Goal: Task Accomplishment & Management: Use online tool/utility

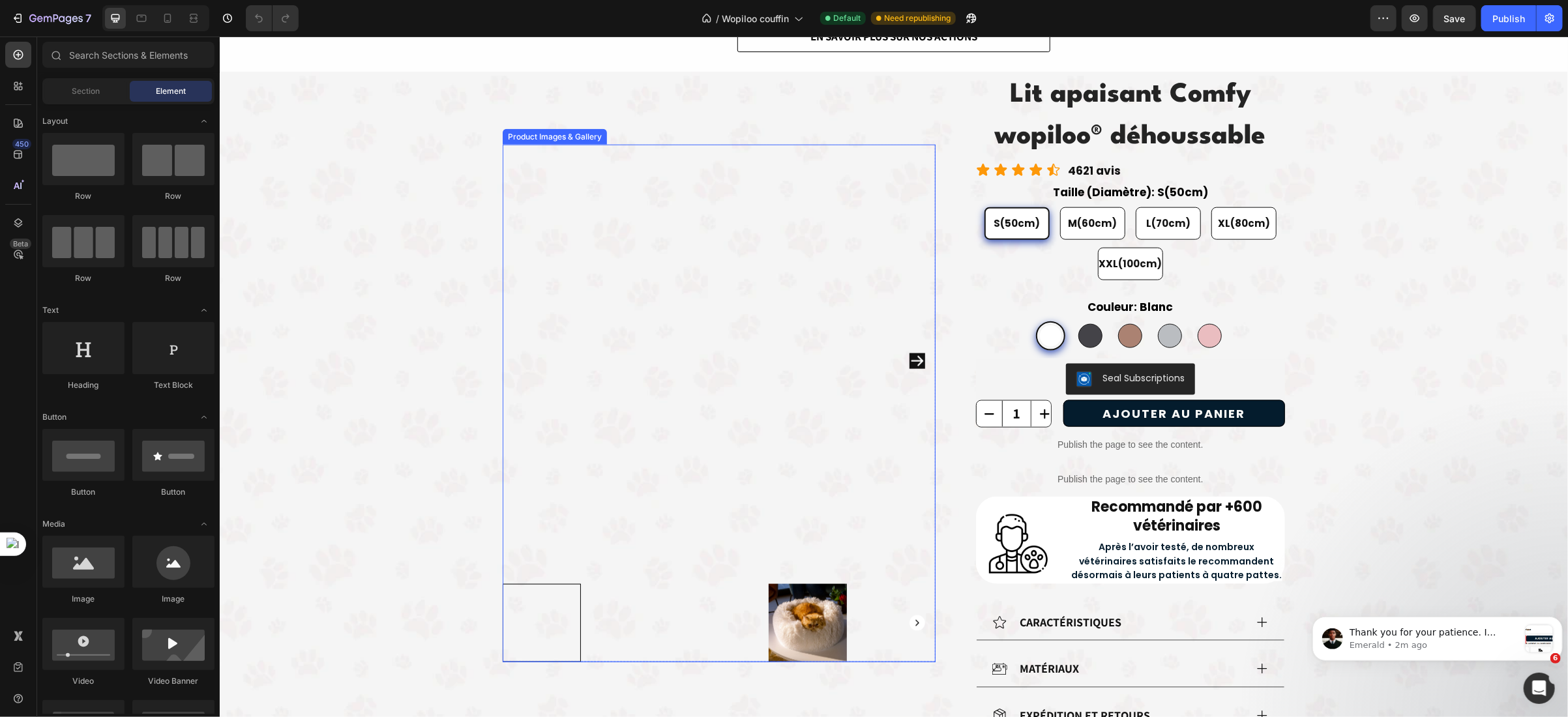
scroll to position [1103, 0]
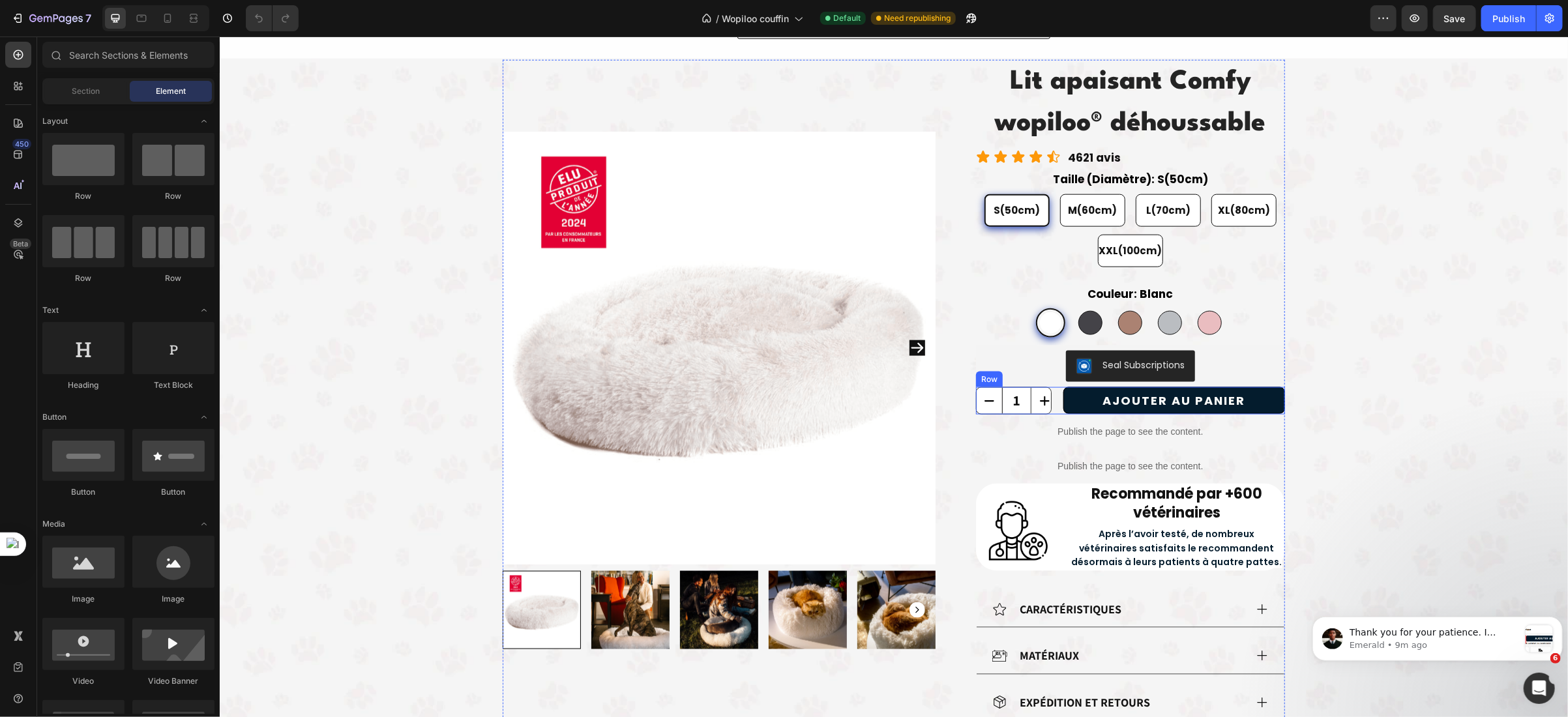
click at [1046, 403] on div "1 Product Quantity AJOUTER AU PANIER Add to Cart Row" at bounding box center [1129, 401] width 309 height 28
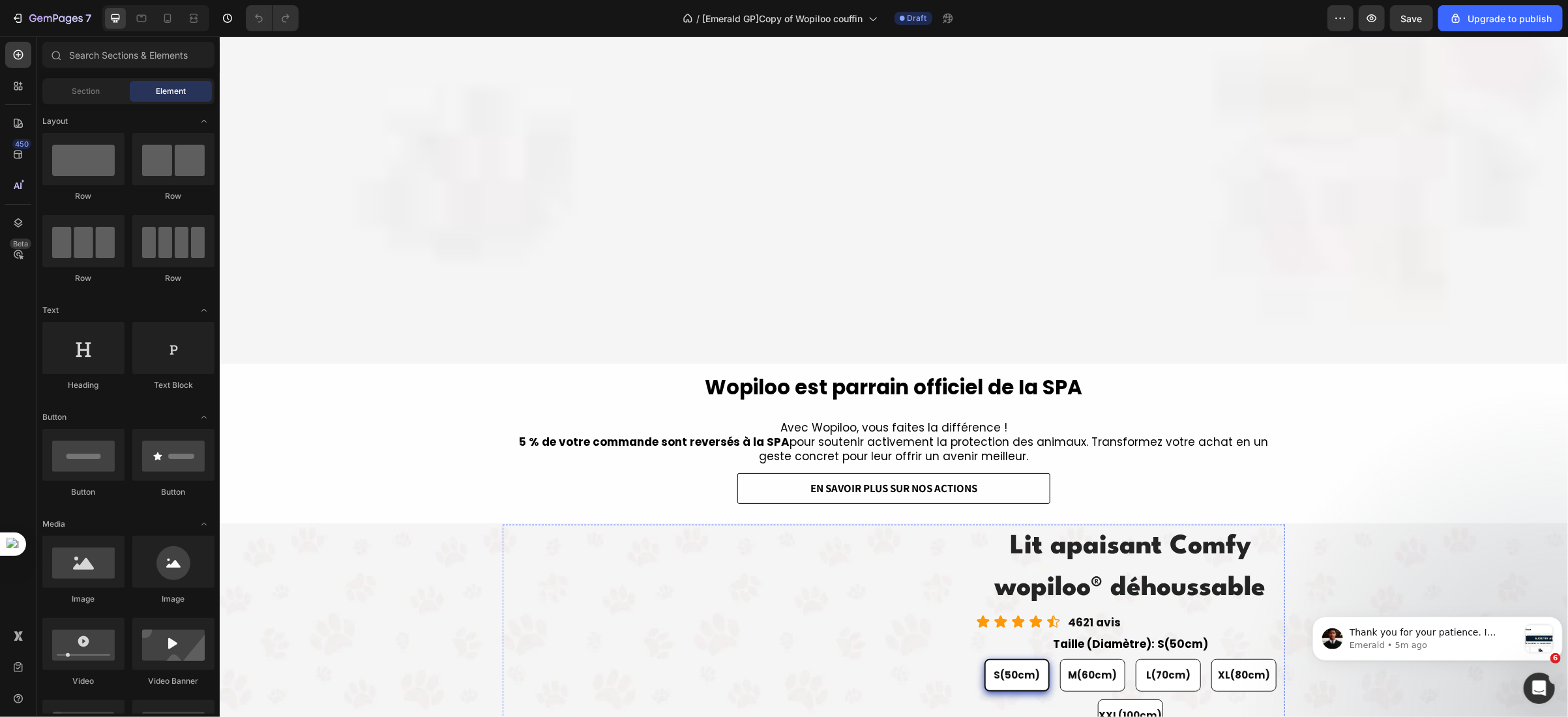
scroll to position [1010, 0]
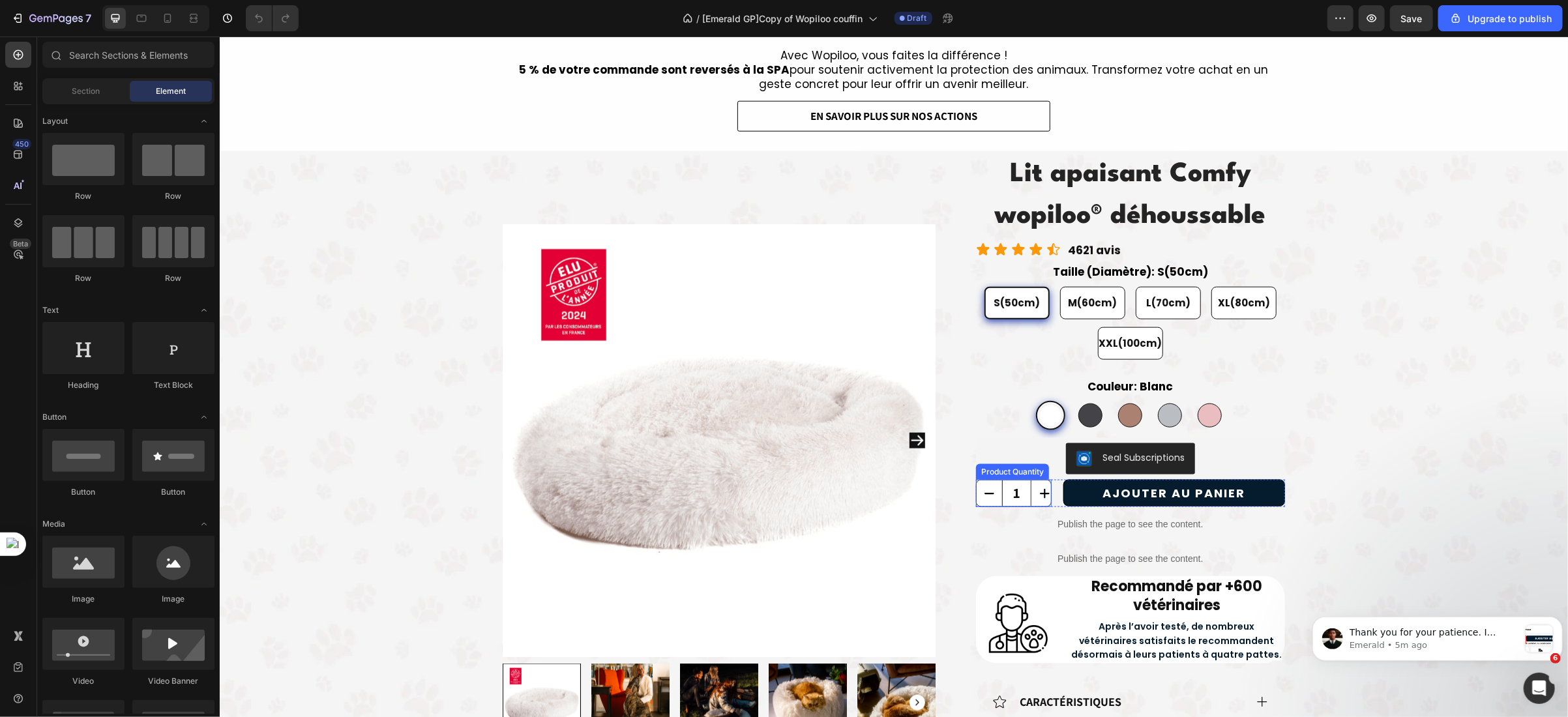
click at [1010, 489] on input "1" at bounding box center [1016, 493] width 29 height 26
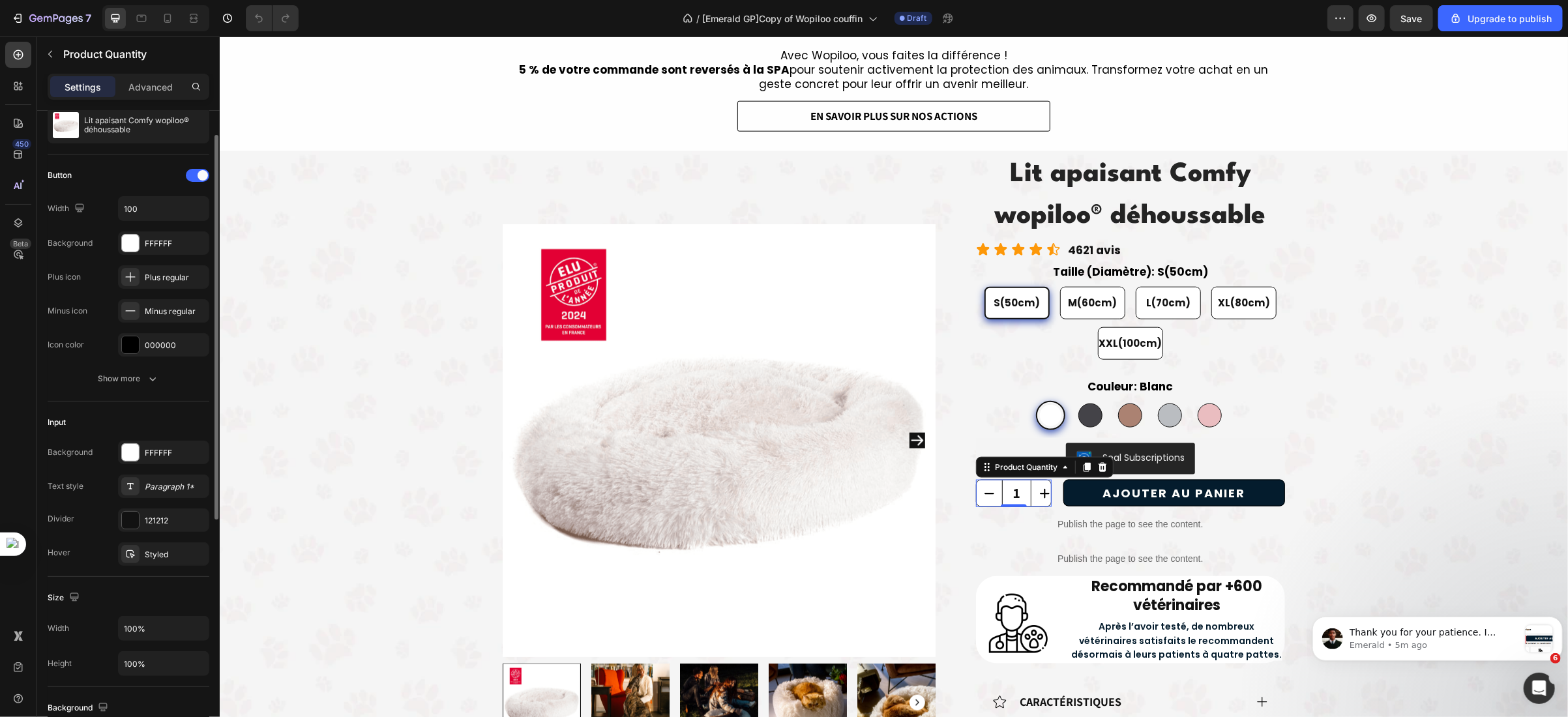
scroll to position [0, 0]
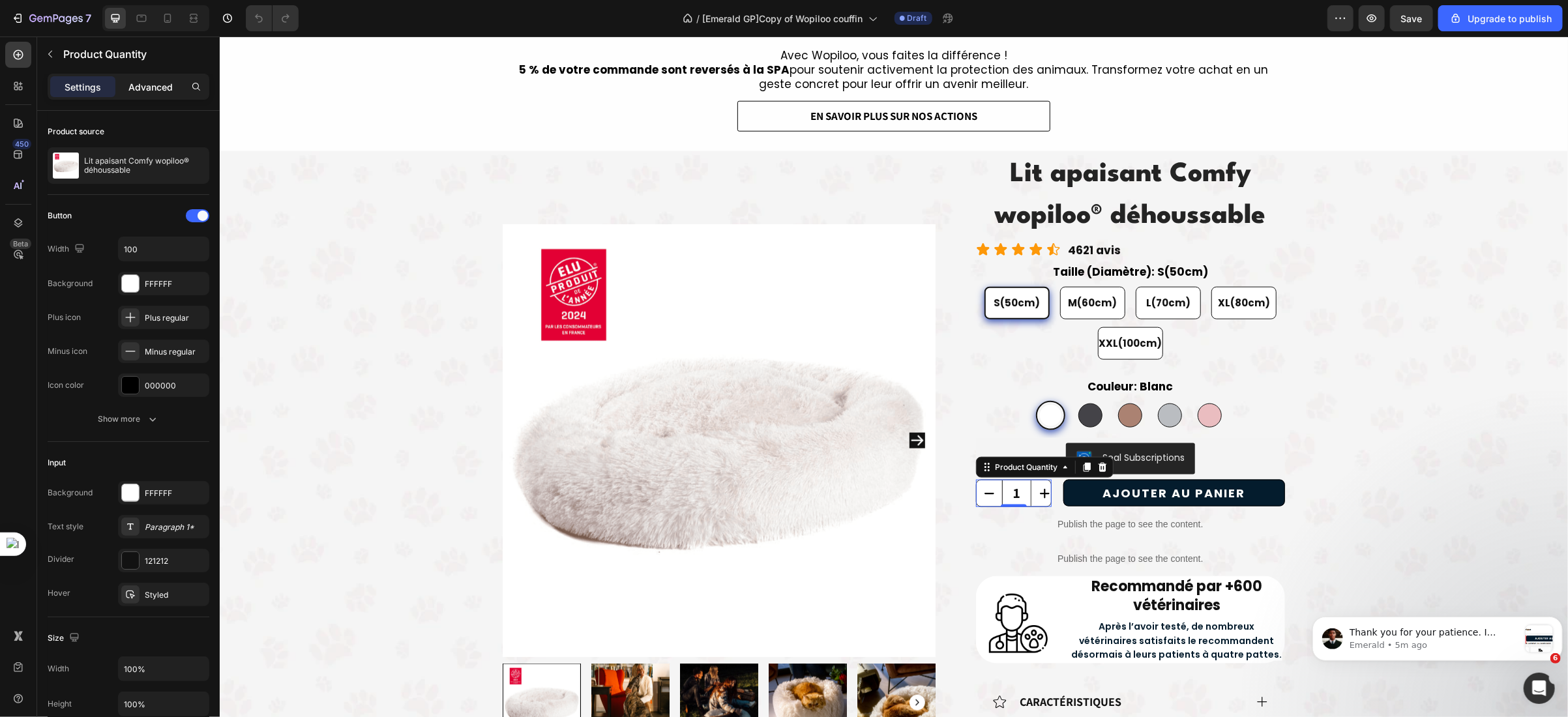
click at [158, 96] on div "Advanced" at bounding box center [151, 87] width 65 height 21
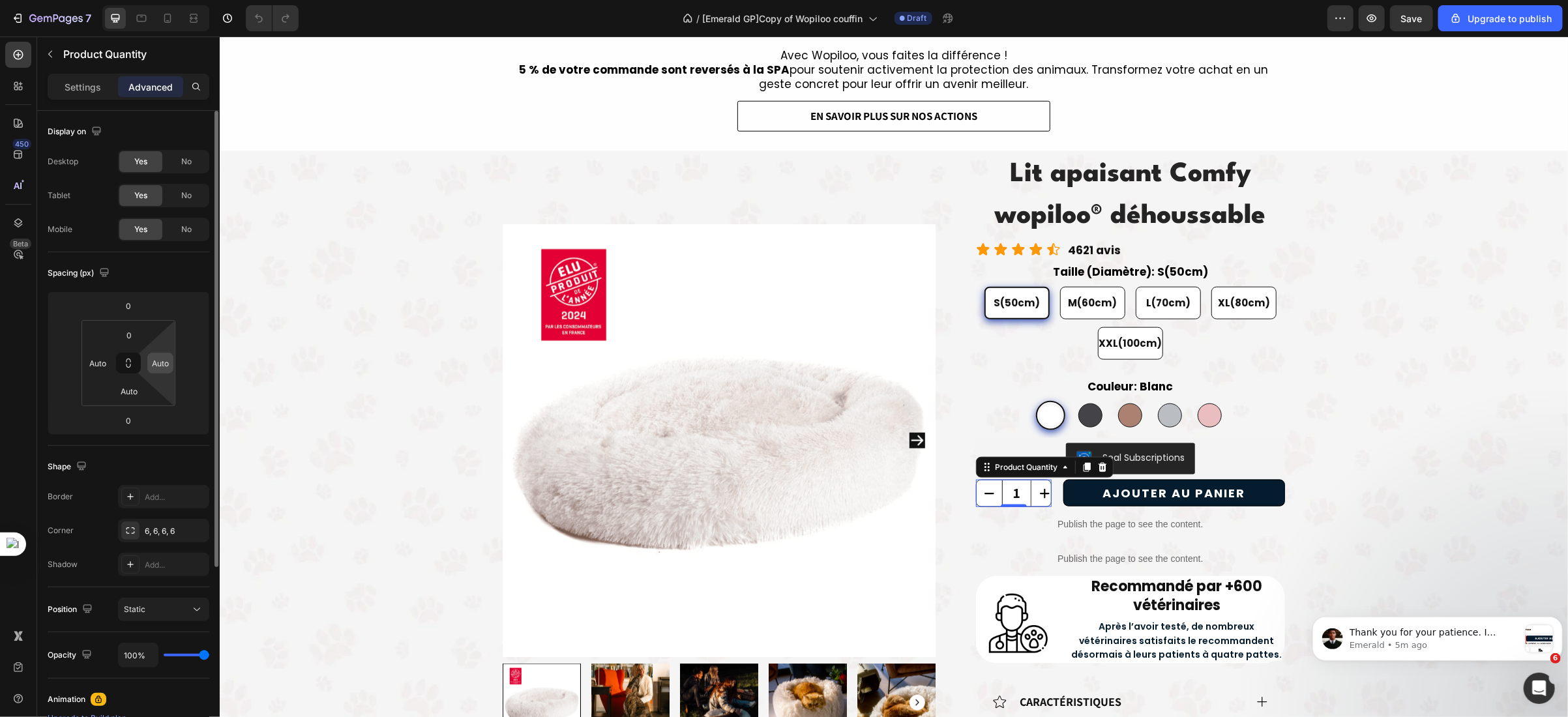
click at [159, 363] on input "Auto" at bounding box center [161, 363] width 19 height 19
type input "Auto"
click at [57, 366] on input "number" at bounding box center [64, 363] width 19 height 19
click at [194, 271] on div "Spacing (px)" at bounding box center [129, 273] width 162 height 21
click at [1049, 493] on div "1 Product Quantity 0 AJOUTER AU PANIER Add to Cart Row" at bounding box center [1129, 493] width 309 height 28
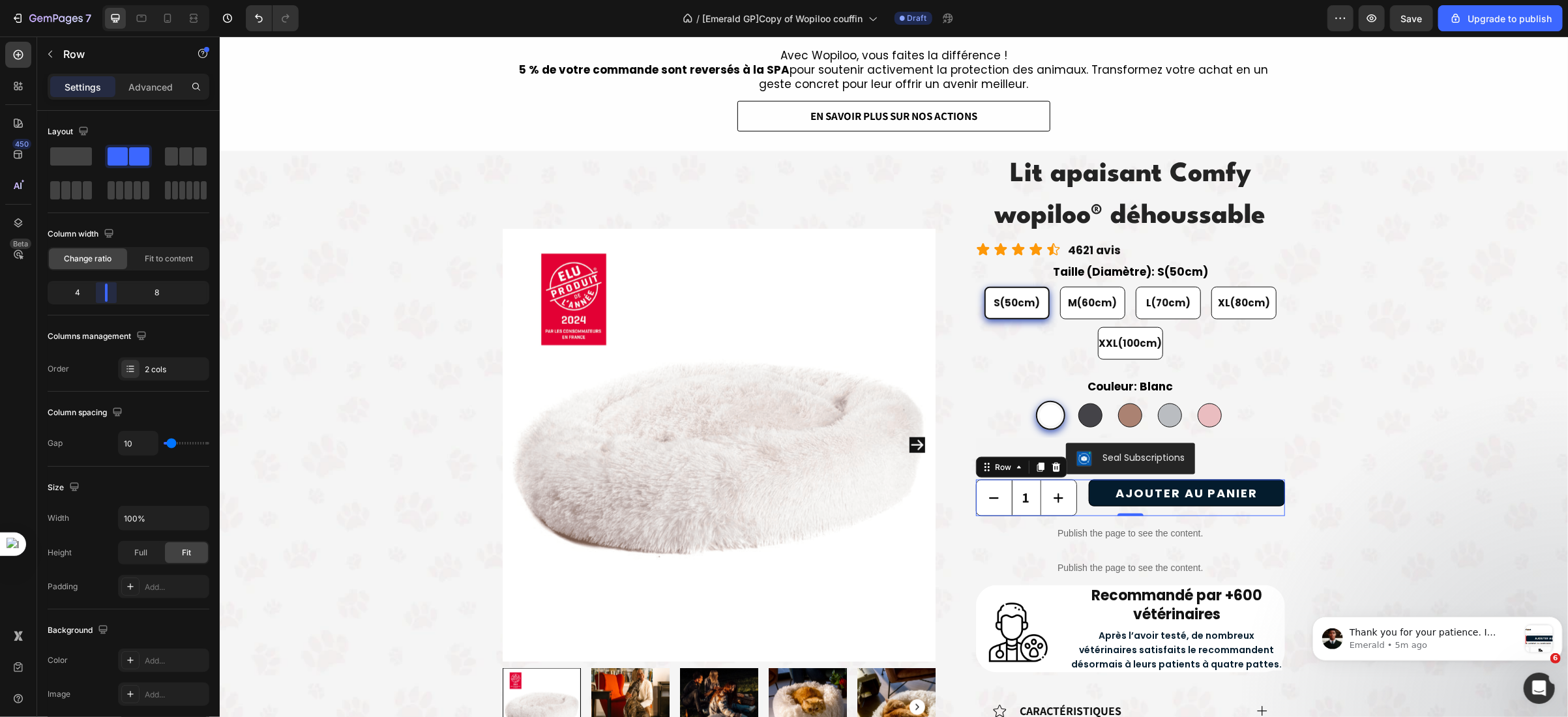
drag, startPoint x: 97, startPoint y: 295, endPoint x: 106, endPoint y: 295, distance: 9.0
click at [106, 0] on body "7 / [Emerald GP]Copy of Wopiloo couffin Draft Preview Save Upgrade to publish 4…" at bounding box center [784, 0] width 1568 height 0
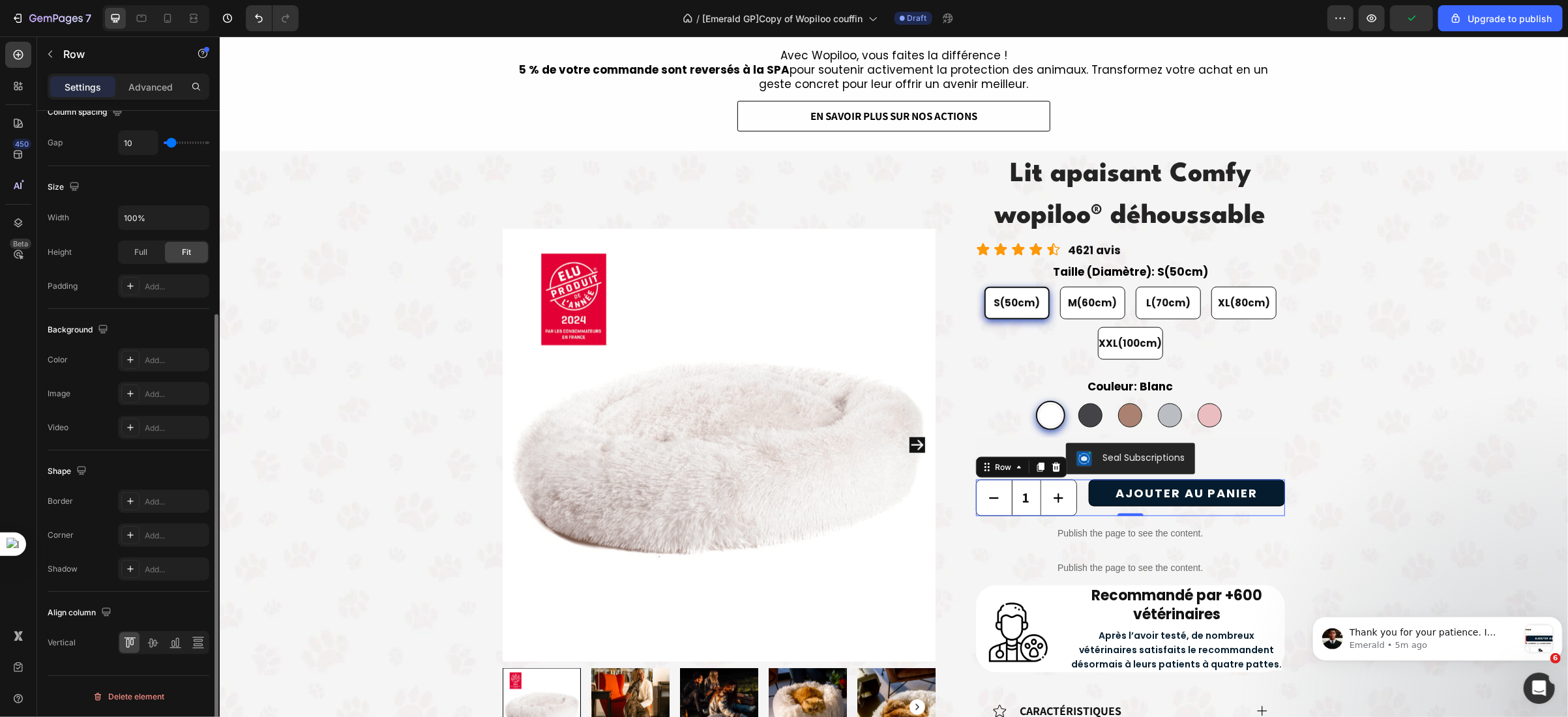
scroll to position [300, 0]
click at [148, 644] on icon at bounding box center [152, 643] width 13 height 13
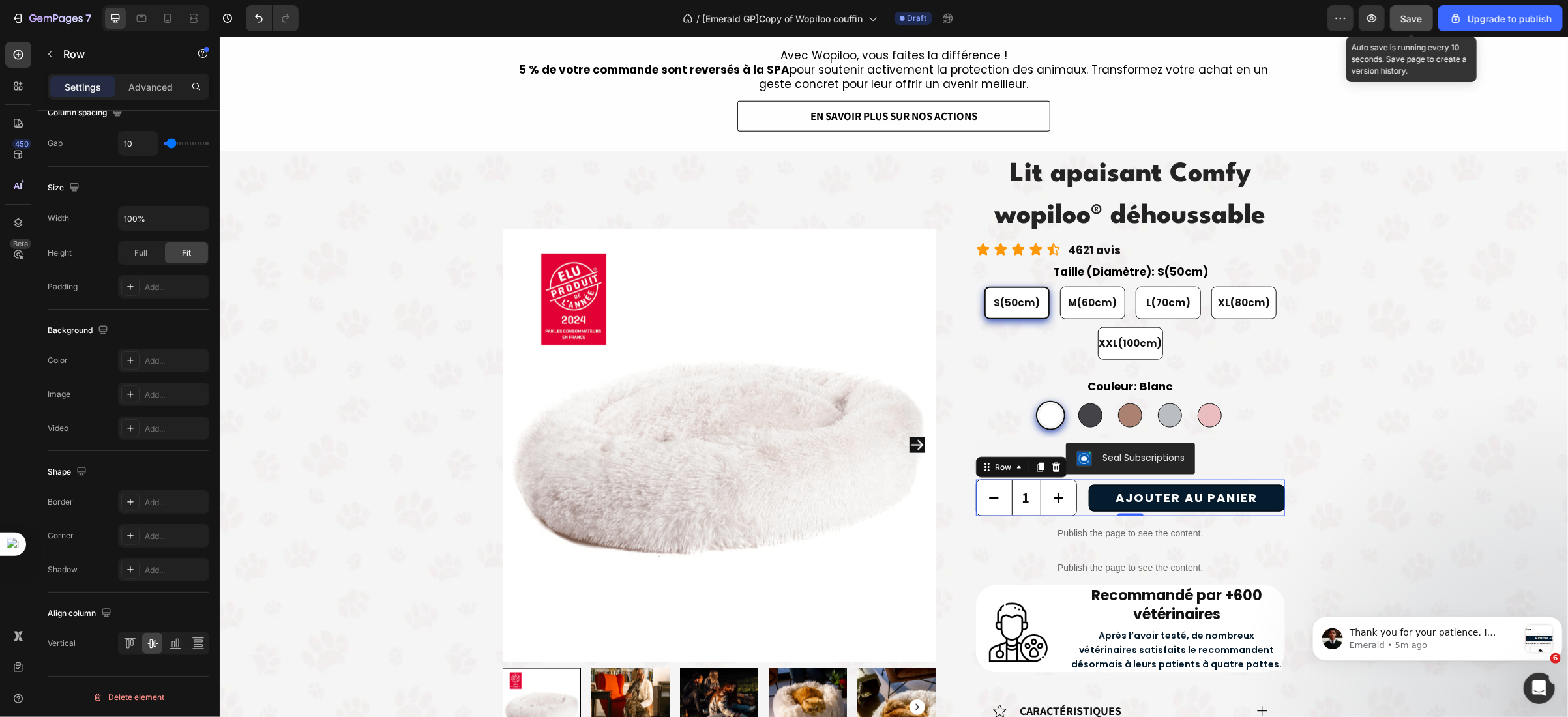
click at [1416, 20] on span "Save" at bounding box center [1411, 19] width 21 height 11
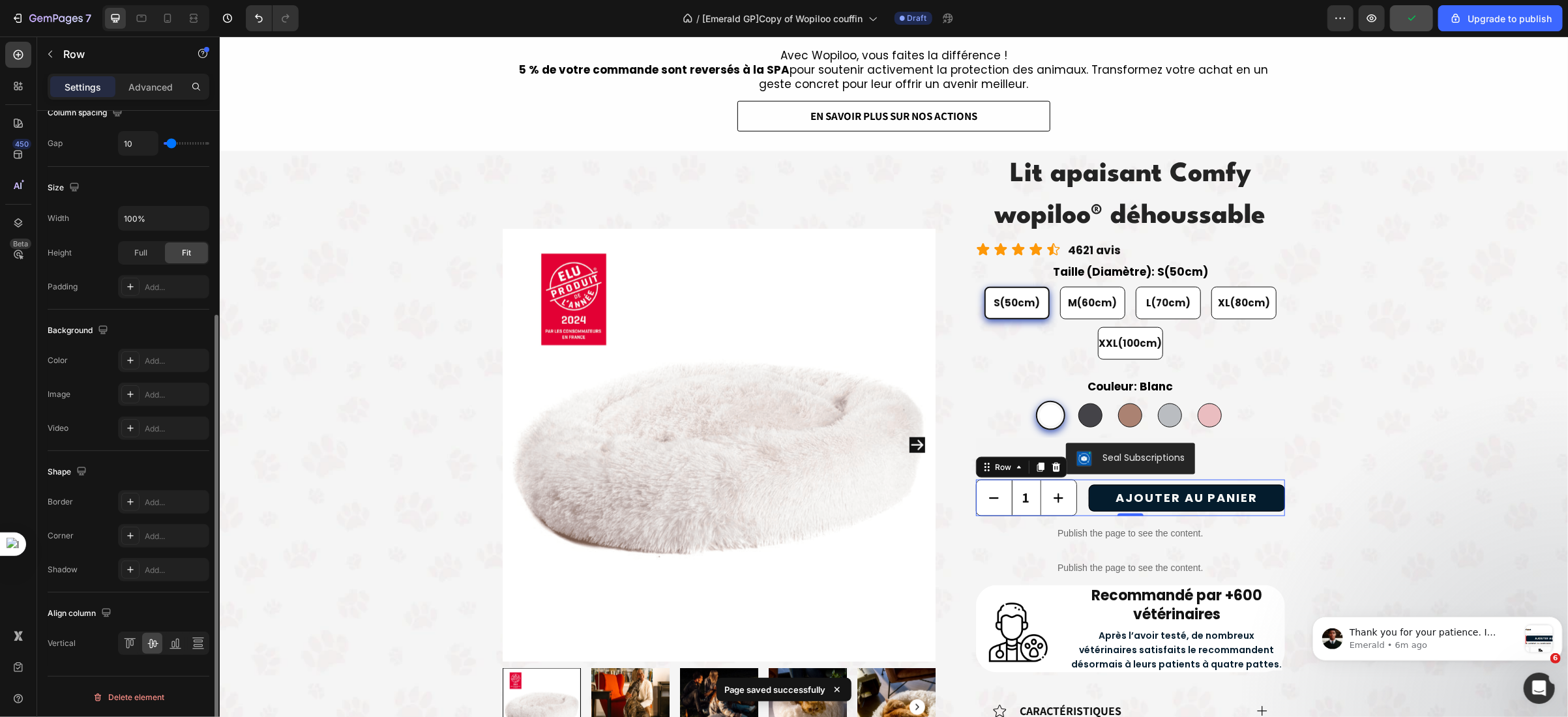
scroll to position [0, 0]
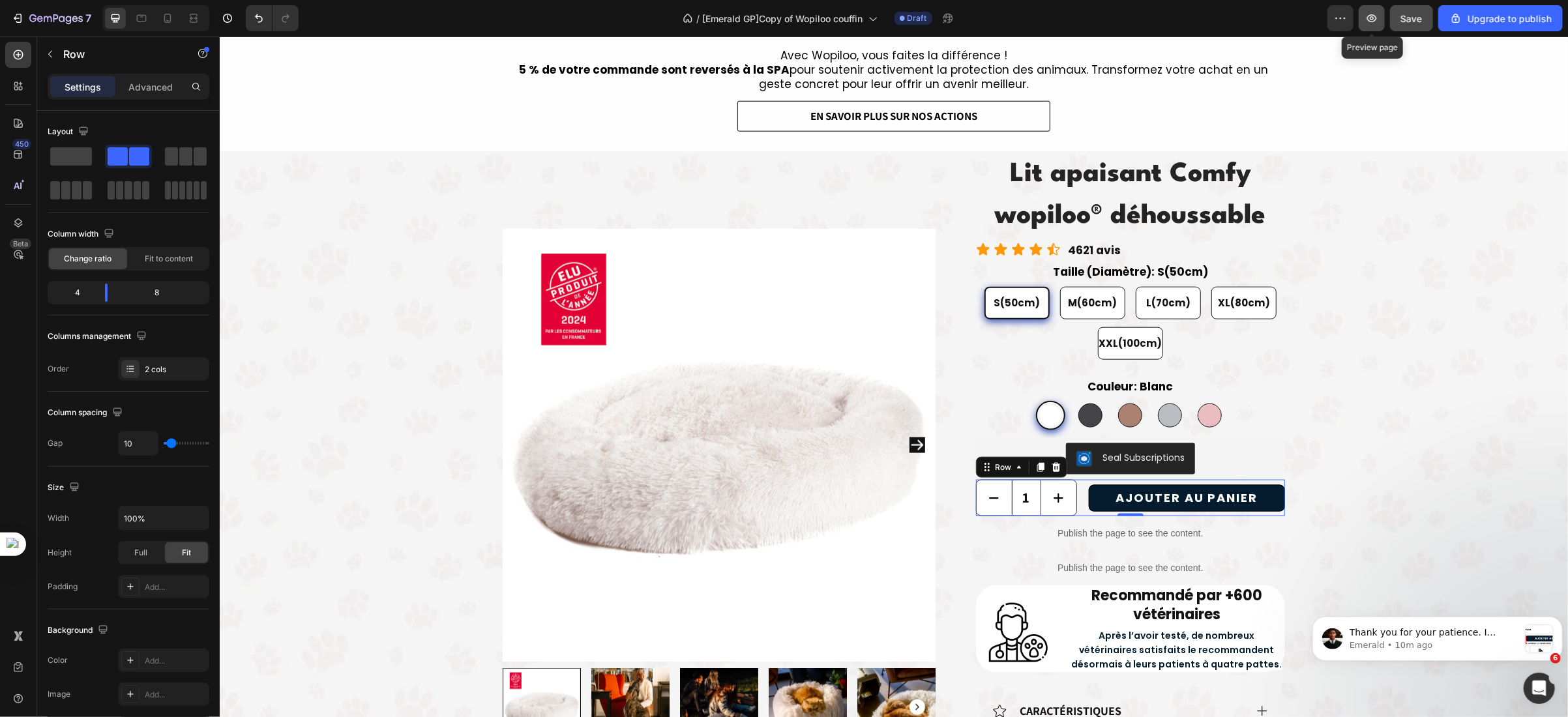
click at [1371, 15] on icon "button" at bounding box center [1371, 18] width 10 height 8
